Goal: Check status: Check status

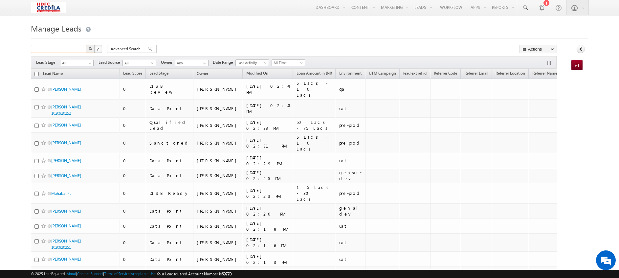
click at [62, 47] on input "text" at bounding box center [59, 49] width 56 height 8
paste input "7190188274"
type input "7190188274"
click at [86, 45] on button "button" at bounding box center [90, 49] width 9 height 8
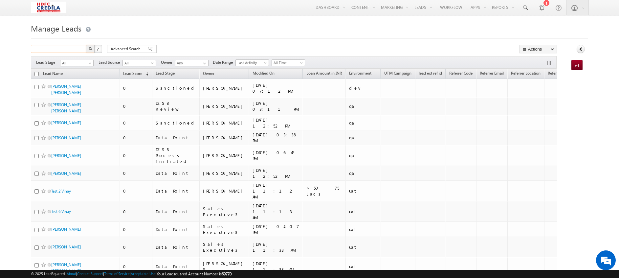
click at [70, 51] on input "text" at bounding box center [59, 49] width 56 height 8
paste input "7190188274"
type input "7190188274"
click at [88, 49] on button "button" at bounding box center [90, 49] width 9 height 8
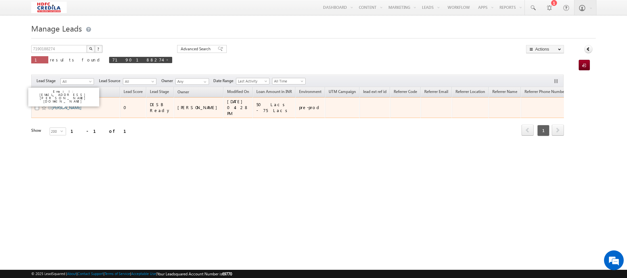
click at [66, 105] on link "[PERSON_NAME]" at bounding box center [67, 107] width 30 height 5
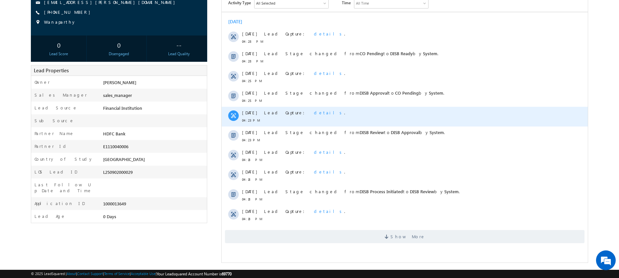
scroll to position [81, 0]
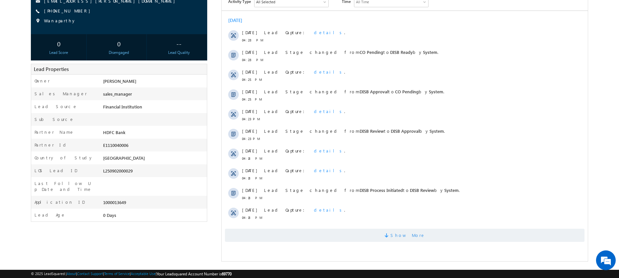
click at [373, 230] on span "Show More" at bounding box center [405, 235] width 360 height 13
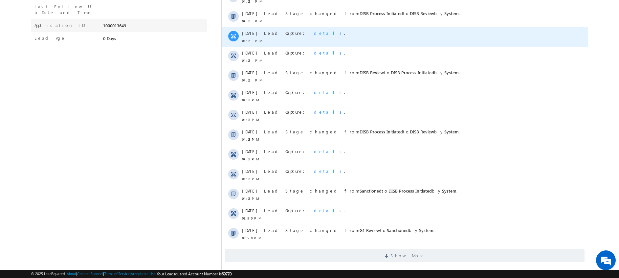
scroll to position [269, 0]
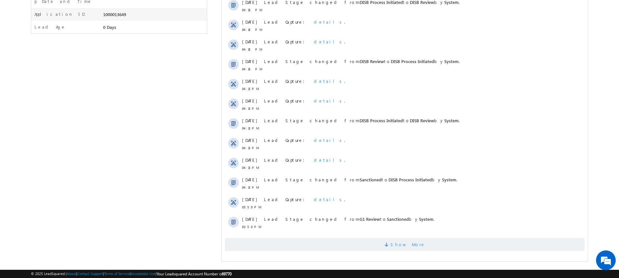
click at [345, 247] on span "Show More" at bounding box center [405, 244] width 360 height 13
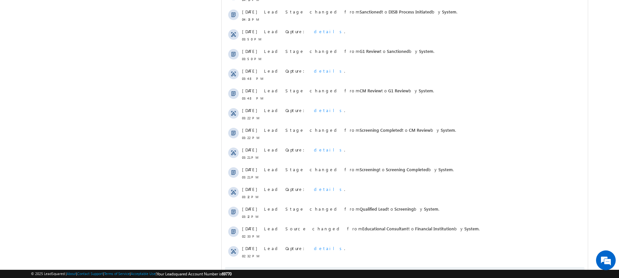
scroll to position [466, 0]
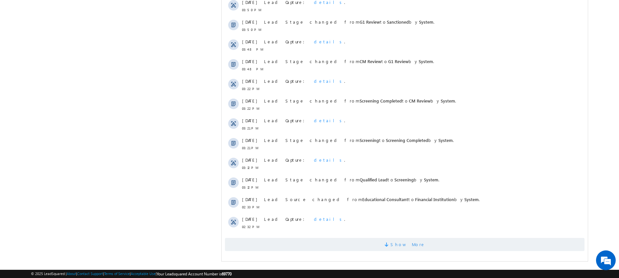
click at [376, 246] on span "Show More" at bounding box center [405, 244] width 360 height 13
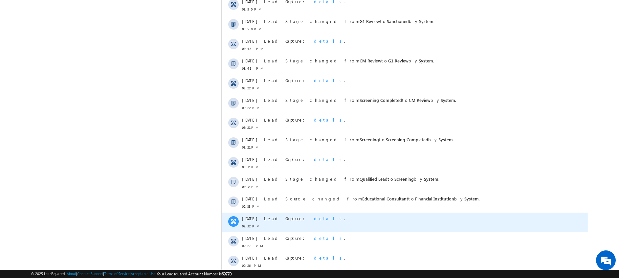
scroll to position [506, 0]
